Goal: Task Accomplishment & Management: Manage account settings

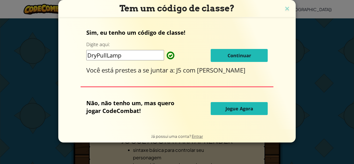
click at [132, 53] on input "DryPullLamp" at bounding box center [125, 55] width 78 height 10
click at [286, 6] on img at bounding box center [287, 9] width 7 height 8
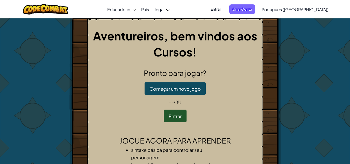
click at [221, 9] on font "Entrar" at bounding box center [216, 9] width 10 height 5
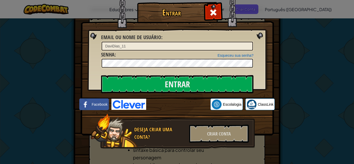
click at [163, 45] on input "DaviDias_11" at bounding box center [177, 46] width 151 height 9
type input "D"
type input "carioca9"
click at [203, 71] on img at bounding box center [177, 60] width 193 height 151
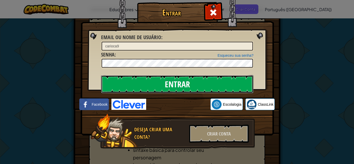
click at [204, 80] on input "Entrar" at bounding box center [177, 84] width 152 height 18
